Goal: Check status: Check status

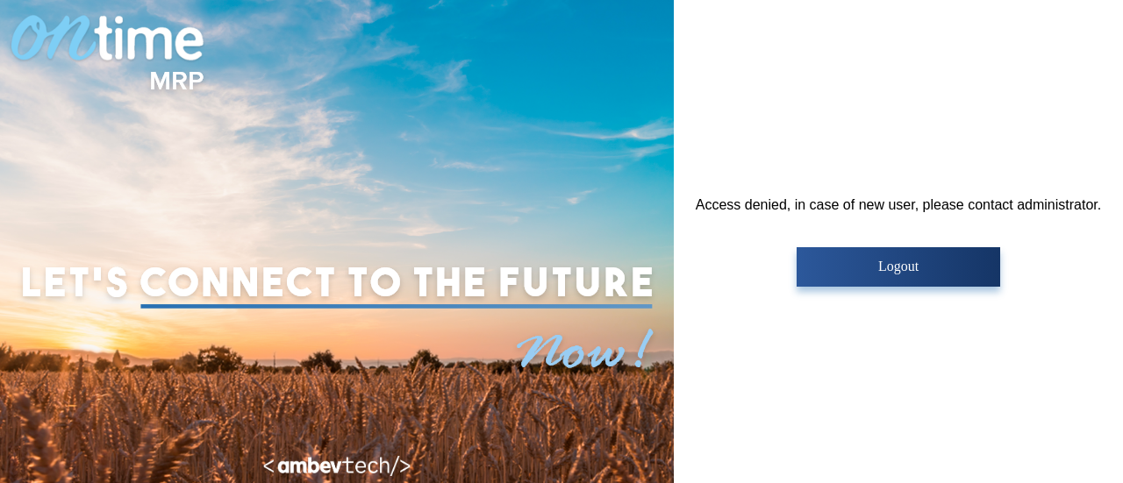
click at [859, 245] on div "Access denied, in case of new user, please contact administrator. Logout" at bounding box center [898, 242] width 405 height 90
click at [859, 259] on button "Logout" at bounding box center [898, 266] width 203 height 39
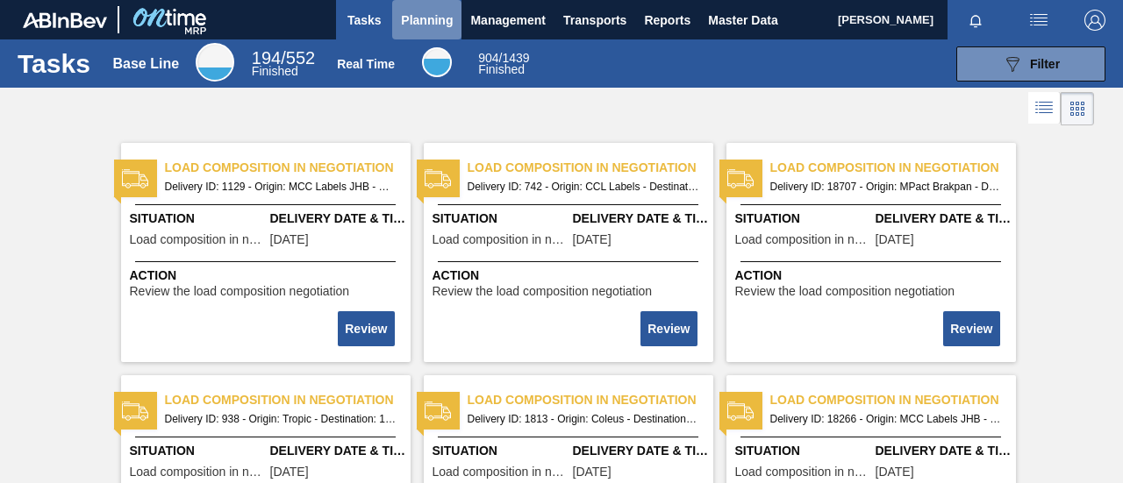
click at [402, 14] on span "Planning" at bounding box center [427, 20] width 52 height 21
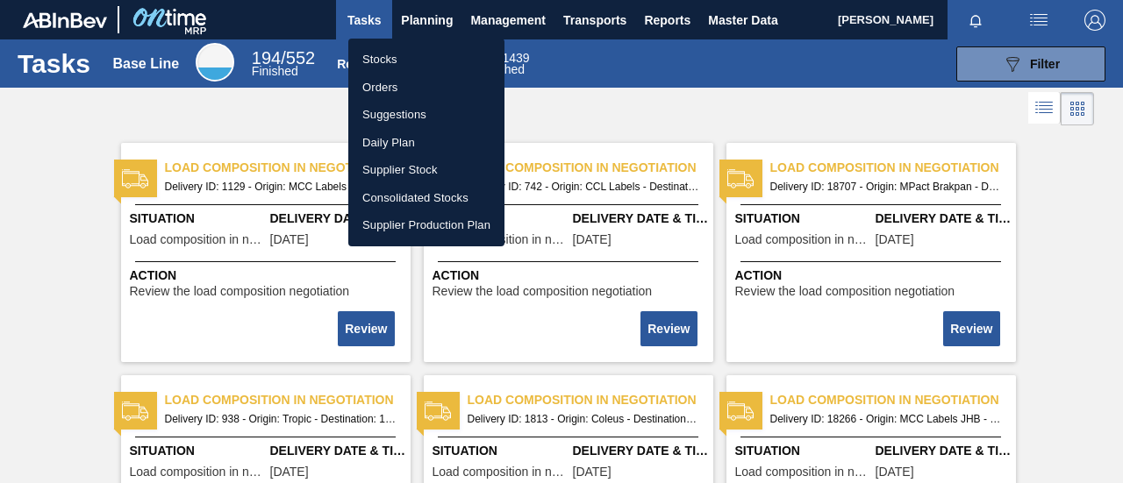
click at [438, 58] on li "Stocks" at bounding box center [426, 60] width 156 height 28
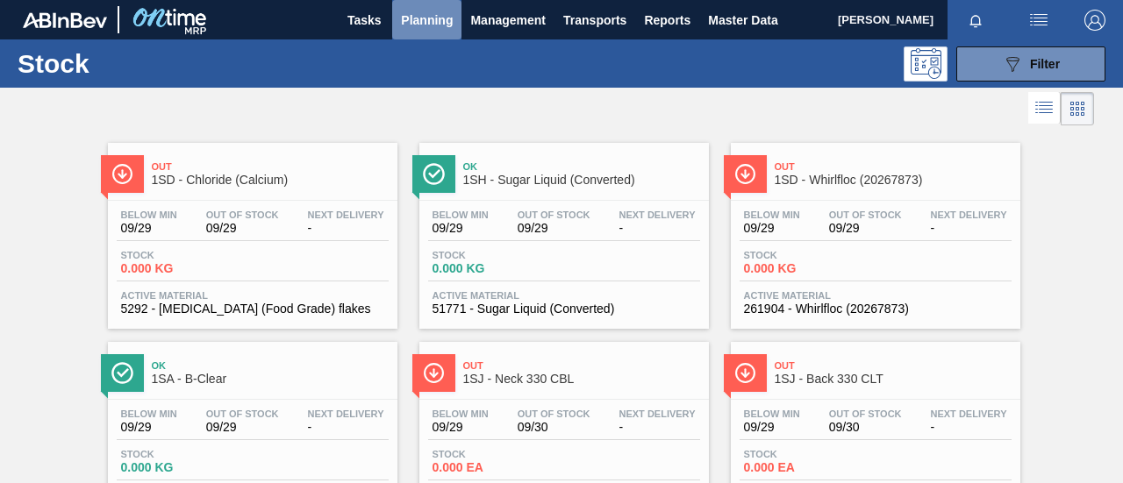
click at [439, 25] on span "Planning" at bounding box center [427, 20] width 52 height 21
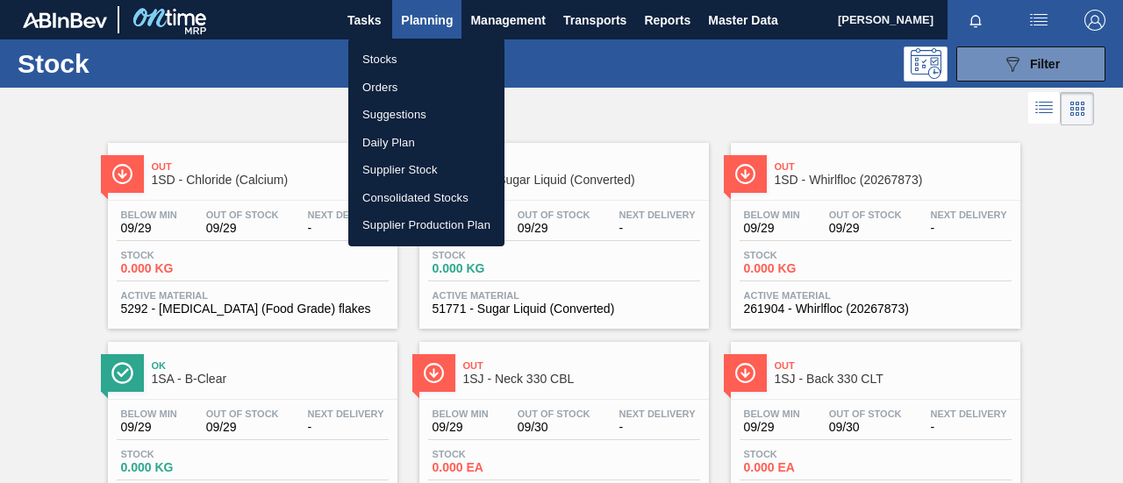
click at [418, 85] on li "Orders" at bounding box center [426, 88] width 156 height 28
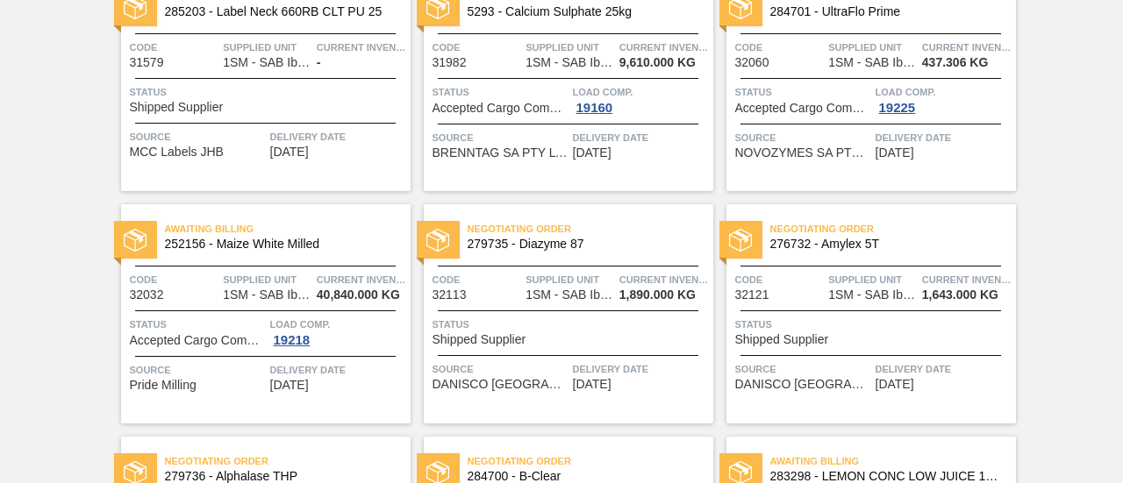
scroll to position [522, 0]
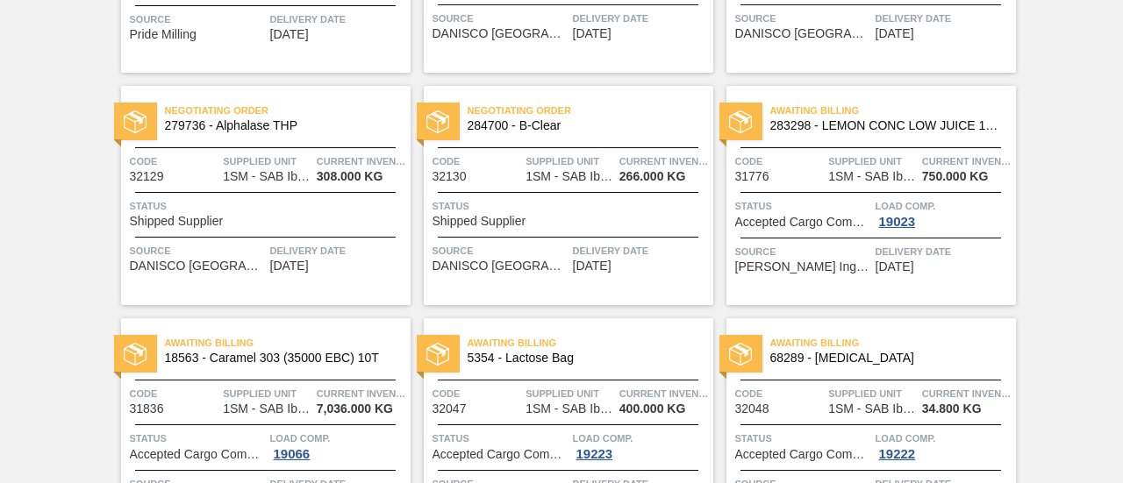
click at [546, 224] on div "Status Shipped Supplier" at bounding box center [571, 212] width 276 height 31
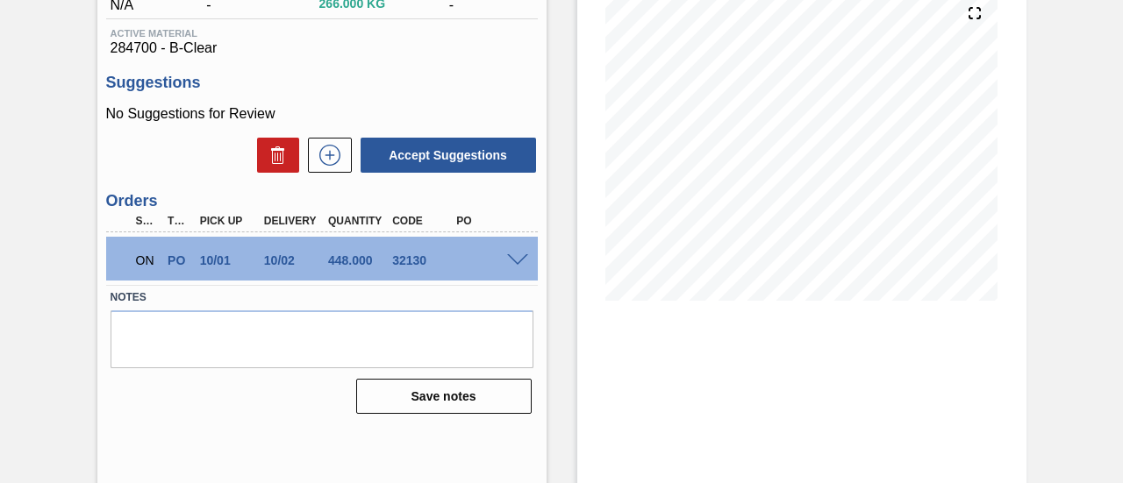
scroll to position [270, 0]
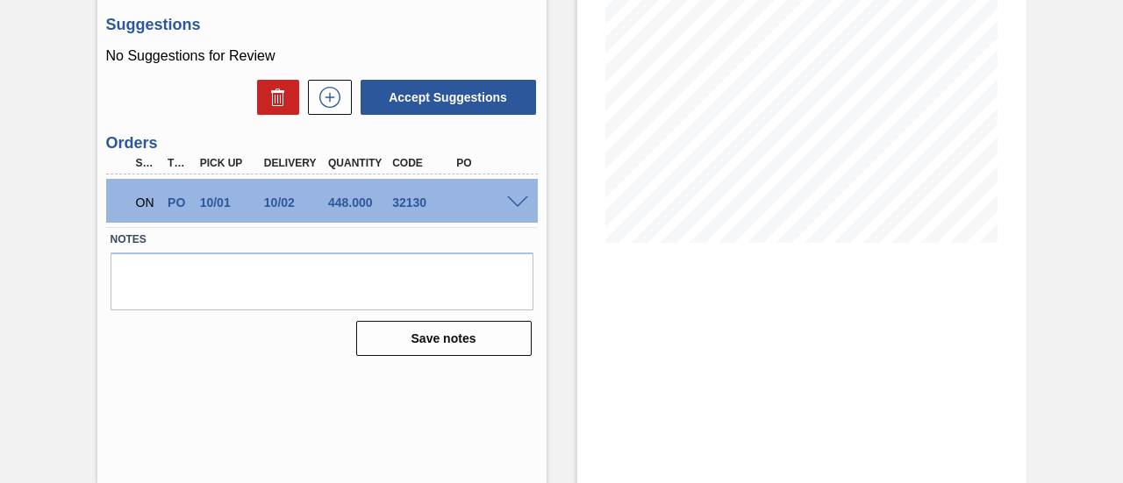
click at [518, 206] on span at bounding box center [517, 203] width 21 height 13
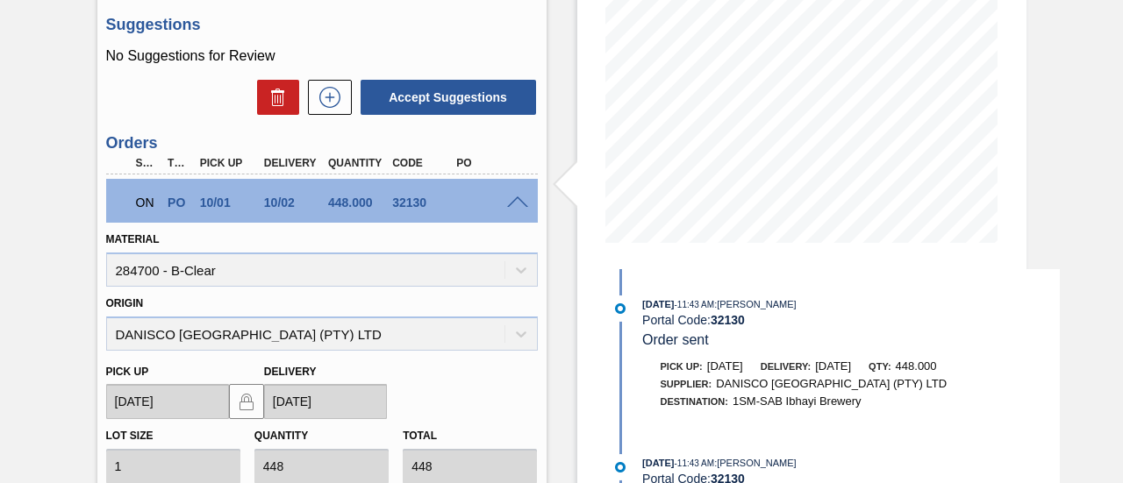
click at [518, 206] on span at bounding box center [517, 203] width 21 height 13
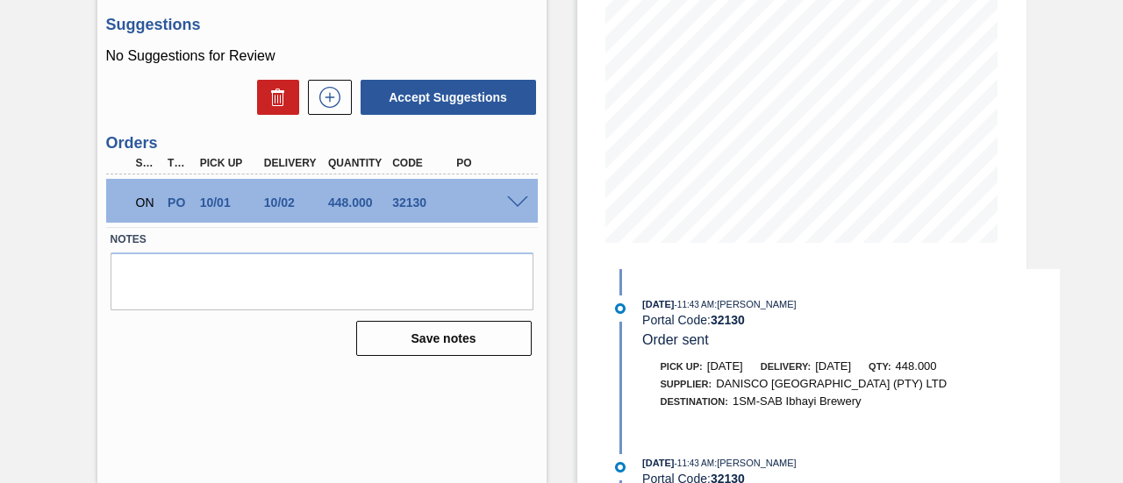
scroll to position [0, 0]
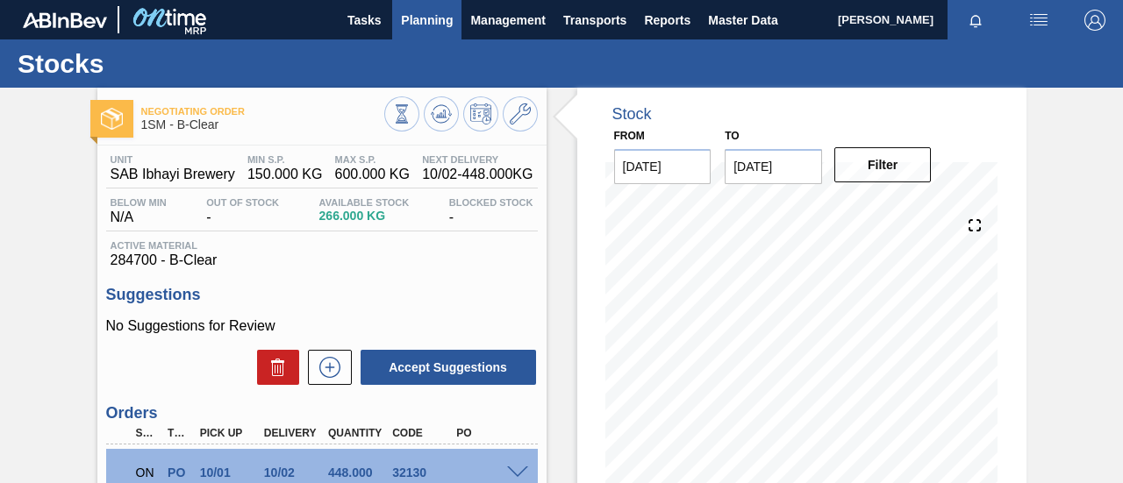
click at [440, 32] on button "Planning" at bounding box center [426, 19] width 69 height 39
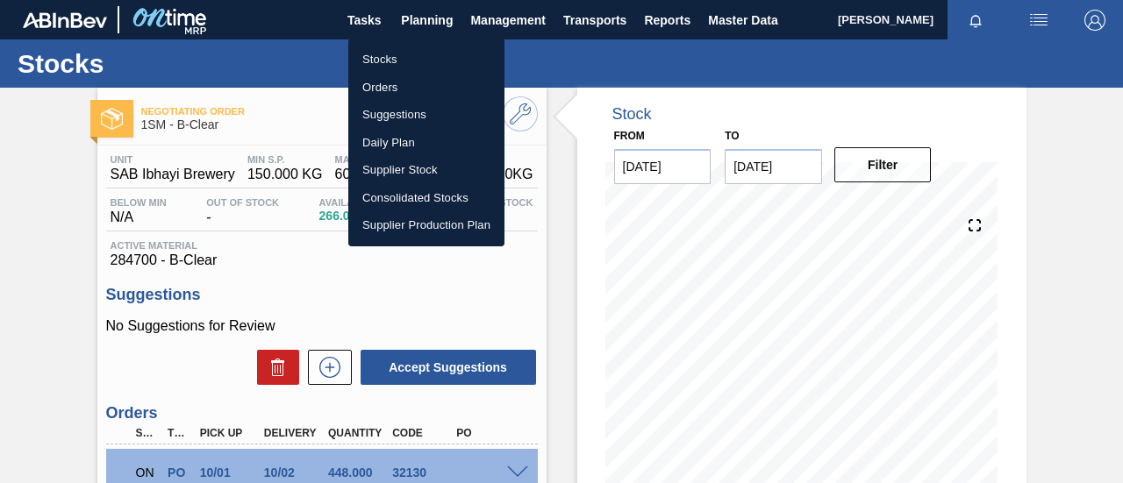
click at [419, 91] on li "Orders" at bounding box center [426, 88] width 156 height 28
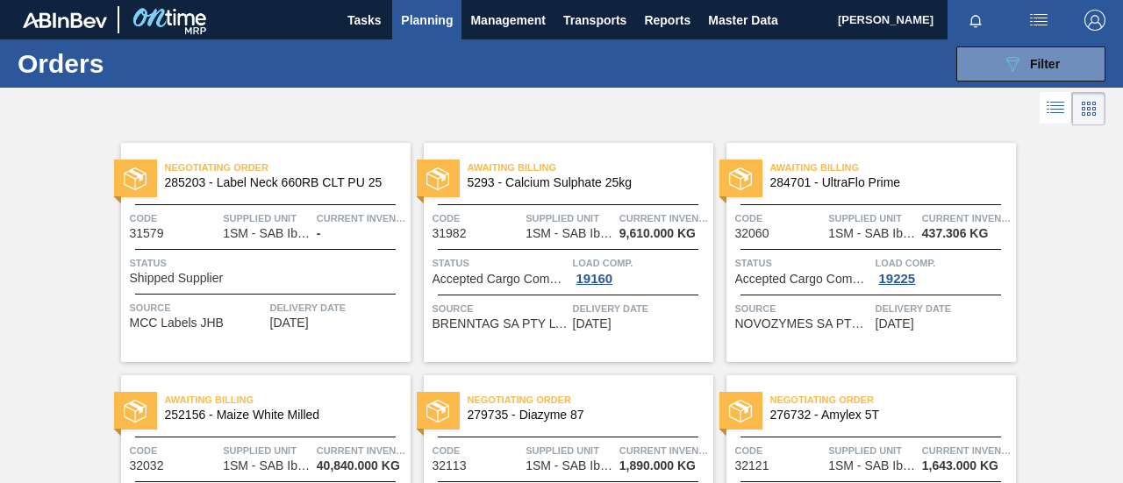
scroll to position [263, 0]
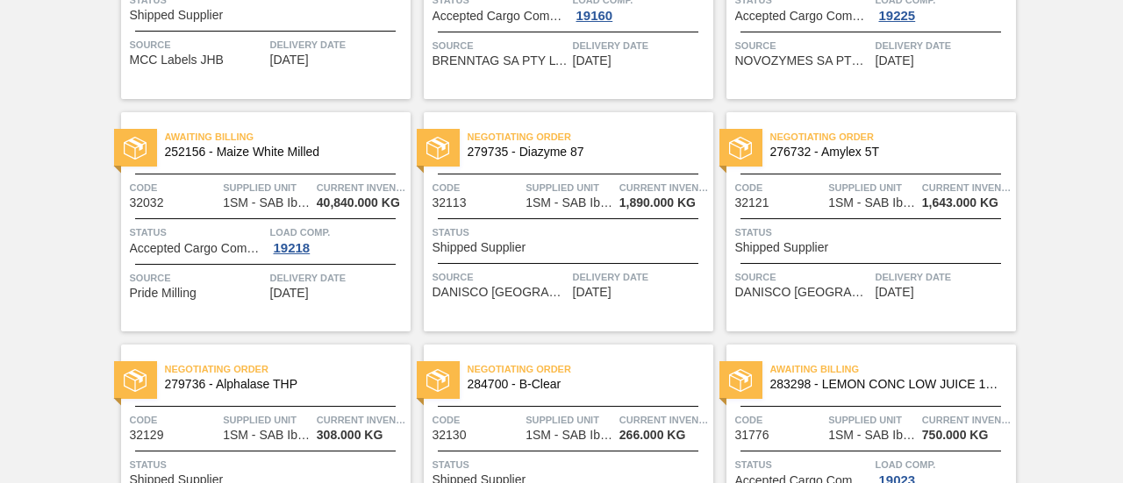
click at [804, 244] on span "Shipped Supplier" at bounding box center [782, 247] width 94 height 13
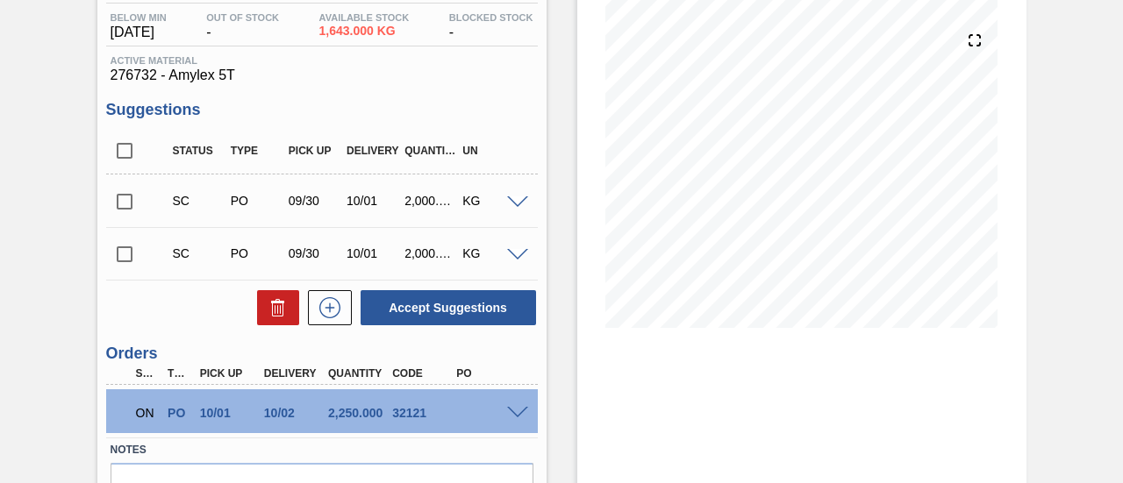
scroll to position [284, 0]
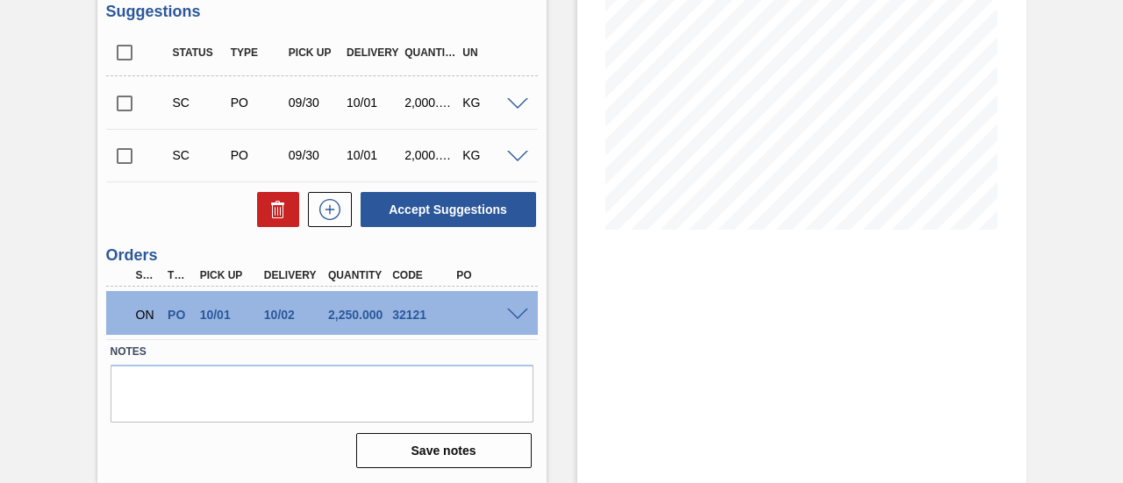
click at [511, 317] on span at bounding box center [517, 315] width 21 height 13
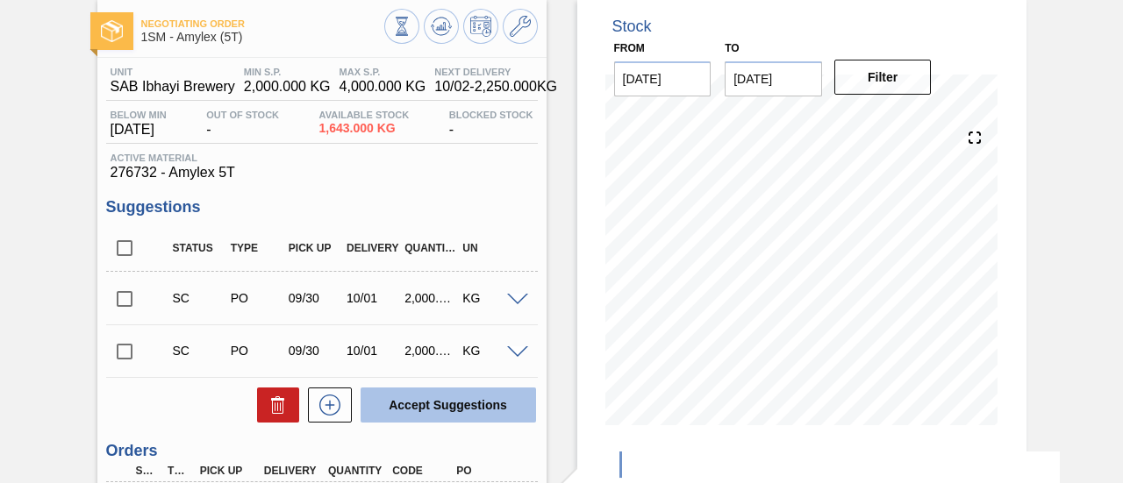
scroll to position [0, 0]
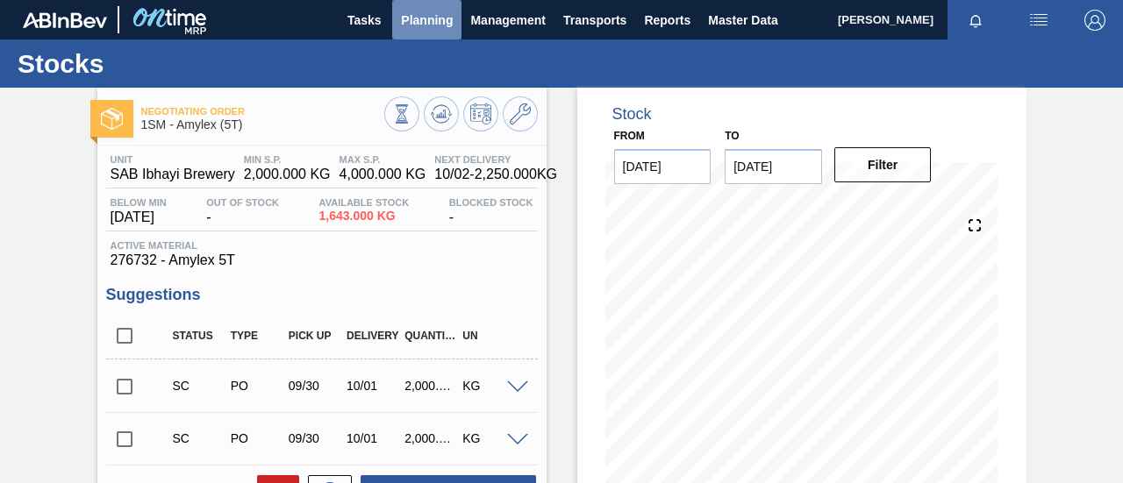
click at [439, 26] on span "Planning" at bounding box center [427, 20] width 52 height 21
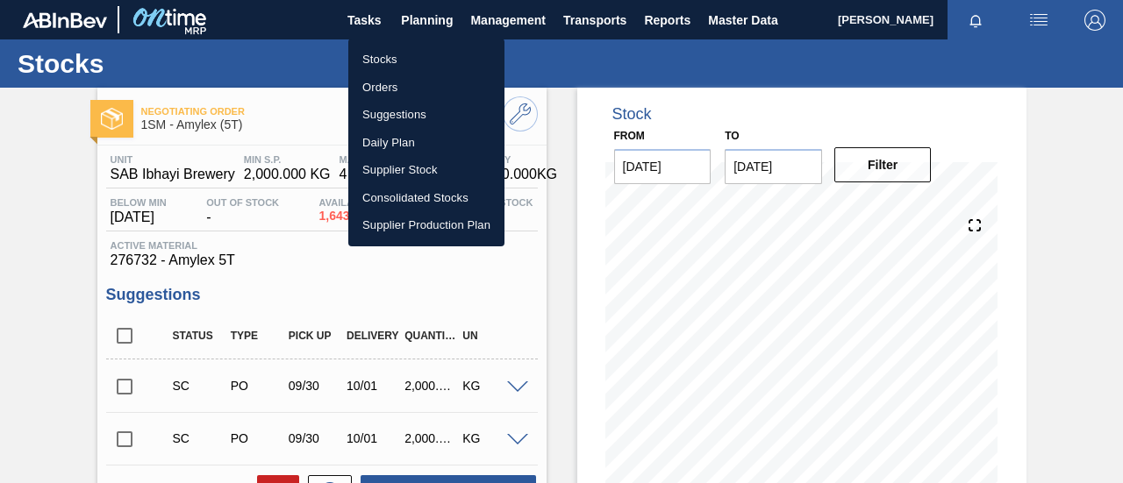
click at [407, 80] on li "Orders" at bounding box center [426, 88] width 156 height 28
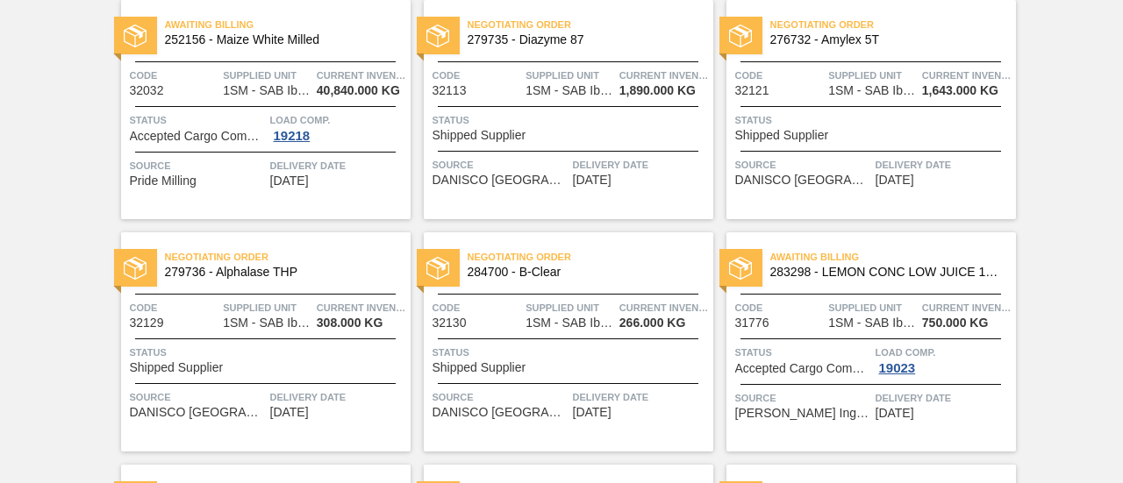
scroll to position [351, 0]
